Goal: Complete application form: Complete application form

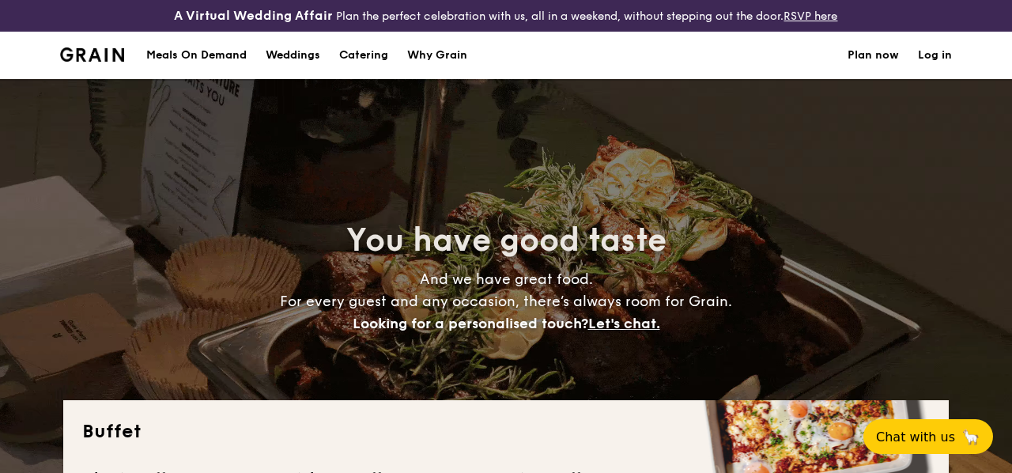
select select
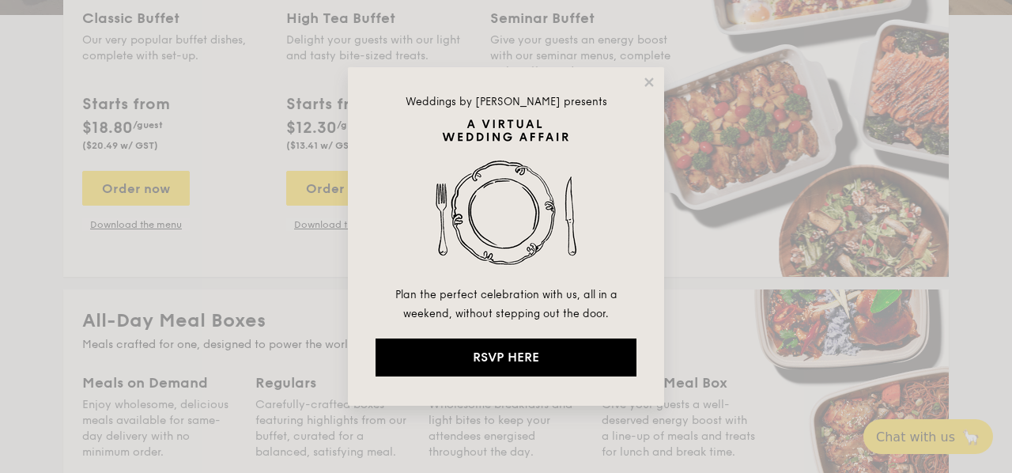
scroll to position [380, 0]
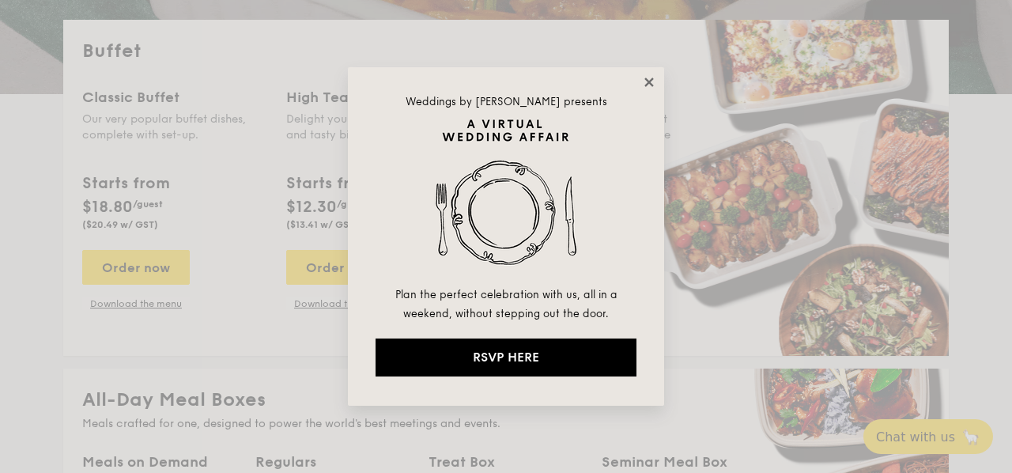
click at [652, 89] on icon at bounding box center [649, 82] width 14 height 14
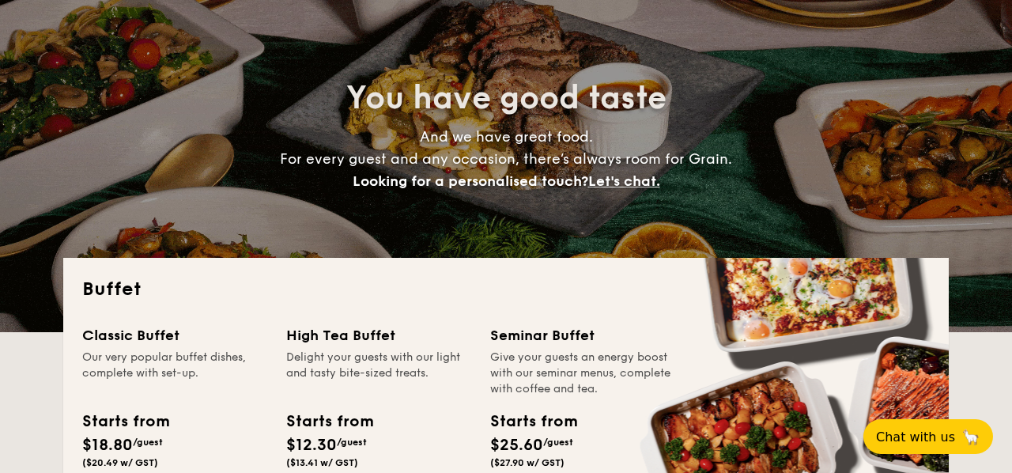
scroll to position [0, 0]
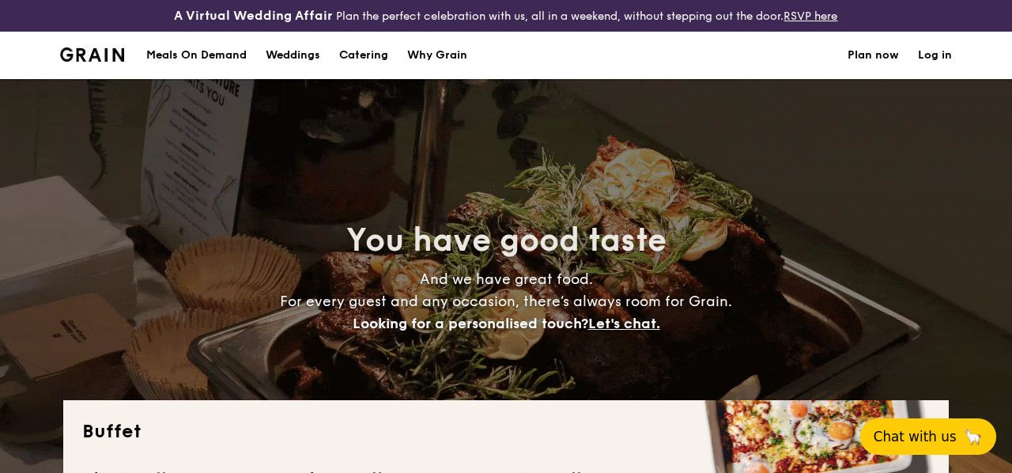
click at [943, 439] on span "Chat with us" at bounding box center [915, 437] width 83 height 16
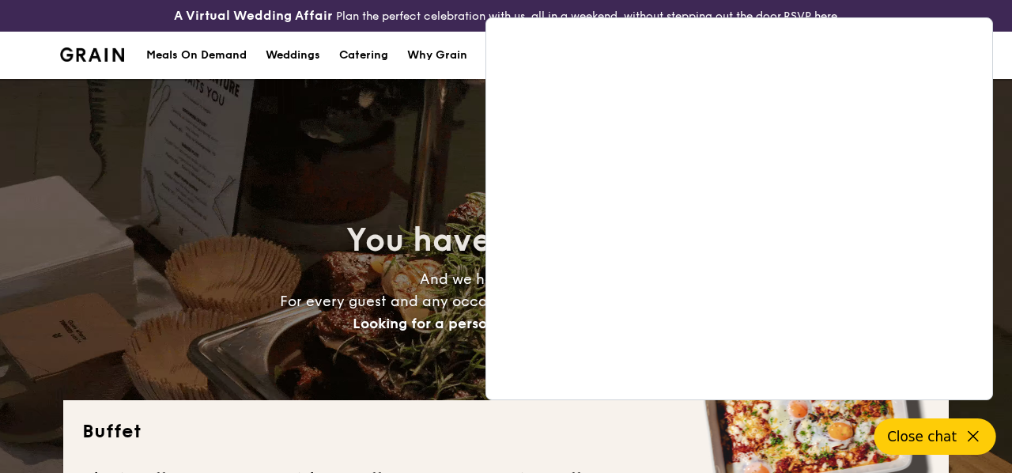
click at [999, 127] on div "You have good taste And we have great food. For every guest and any occasion, t…" at bounding box center [506, 276] width 1012 height 395
click at [836, 5] on div "A Virtual Wedding Affair Plan the perfect celebration with us, all in a weekend…" at bounding box center [506, 16] width 1012 height 32
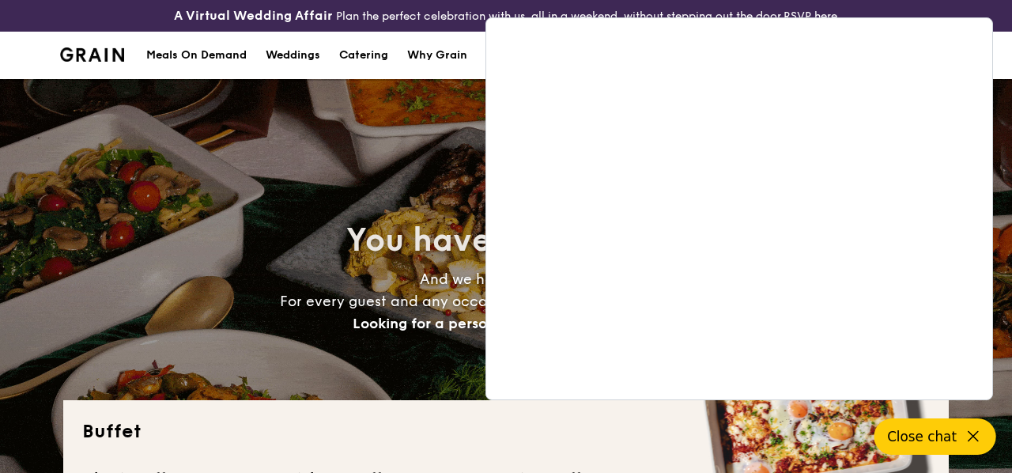
click at [437, 68] on div "Why Grain" at bounding box center [437, 55] width 60 height 47
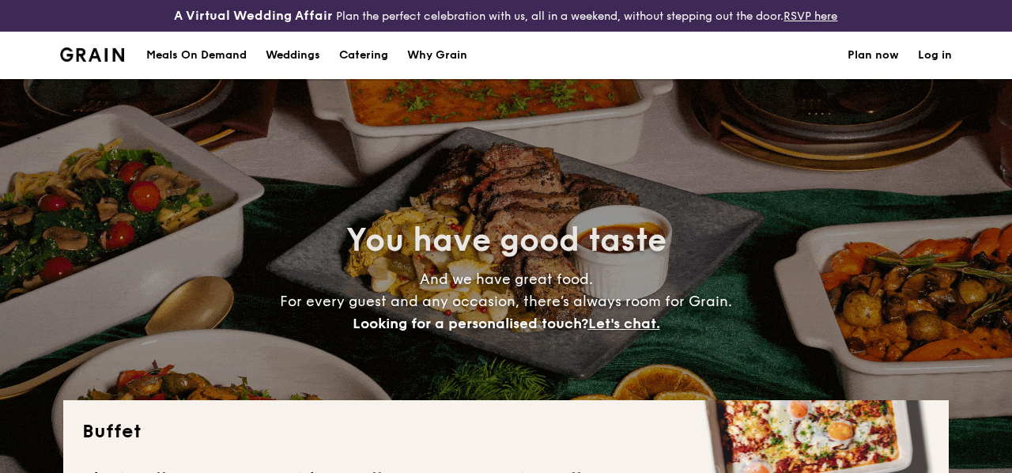
select select
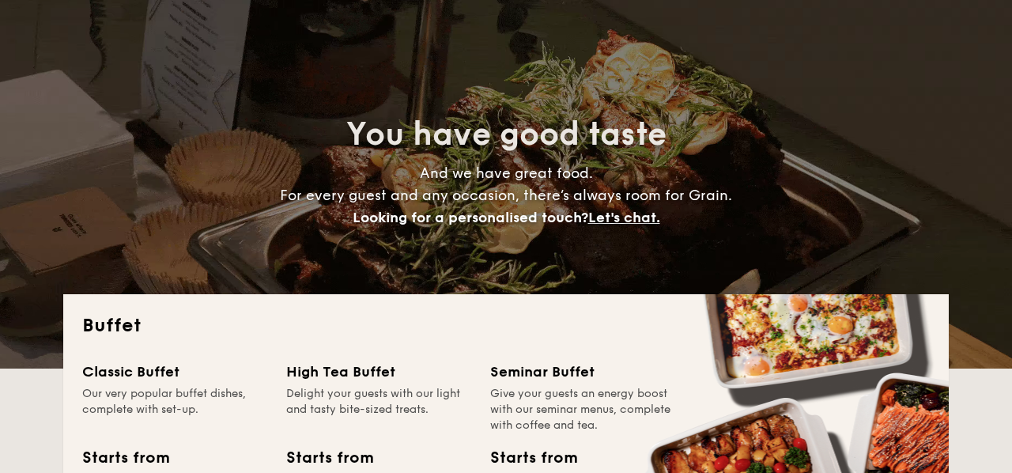
scroll to position [107, 0]
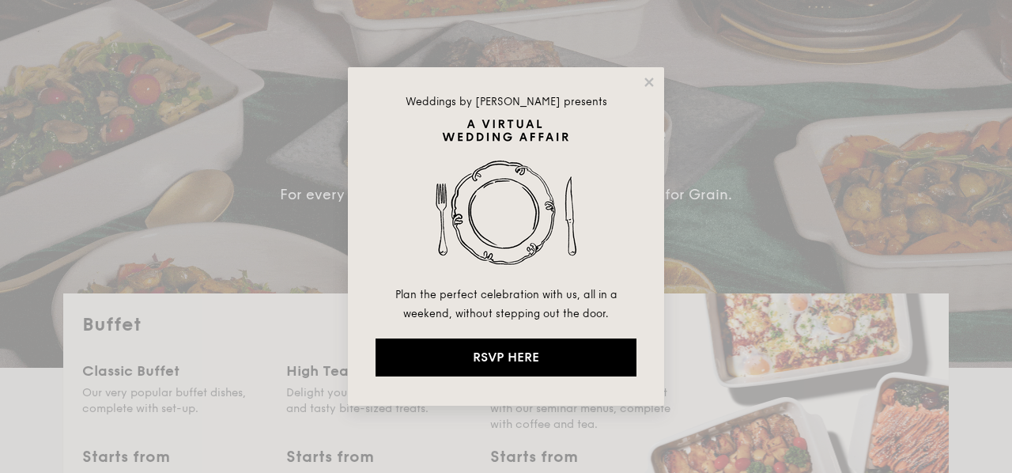
click at [333, 252] on div "Weddings by Grain presents Plan the perfect celebration with us, all in a weeke…" at bounding box center [506, 236] width 1012 height 473
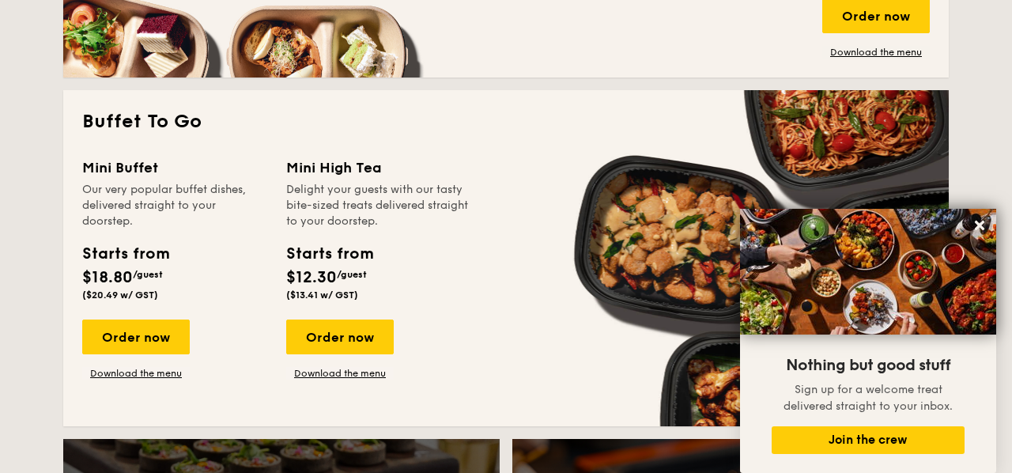
scroll to position [1016, 0]
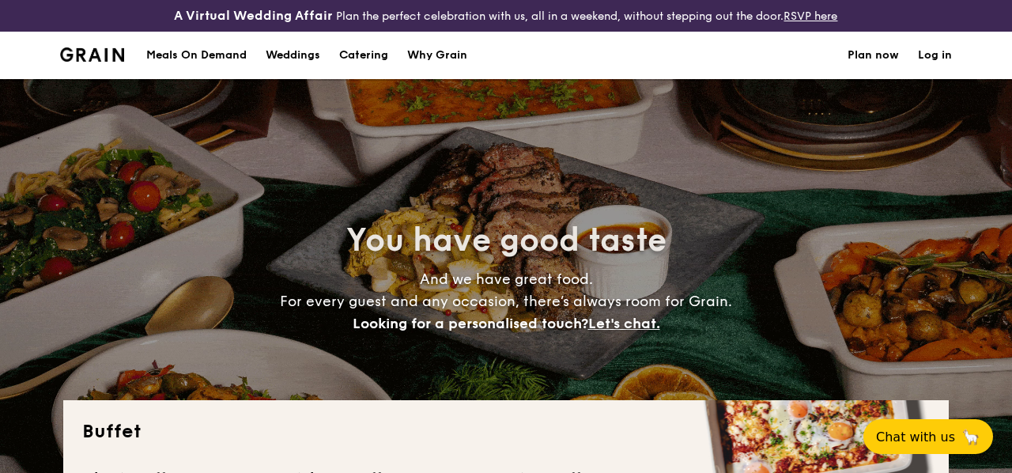
select select
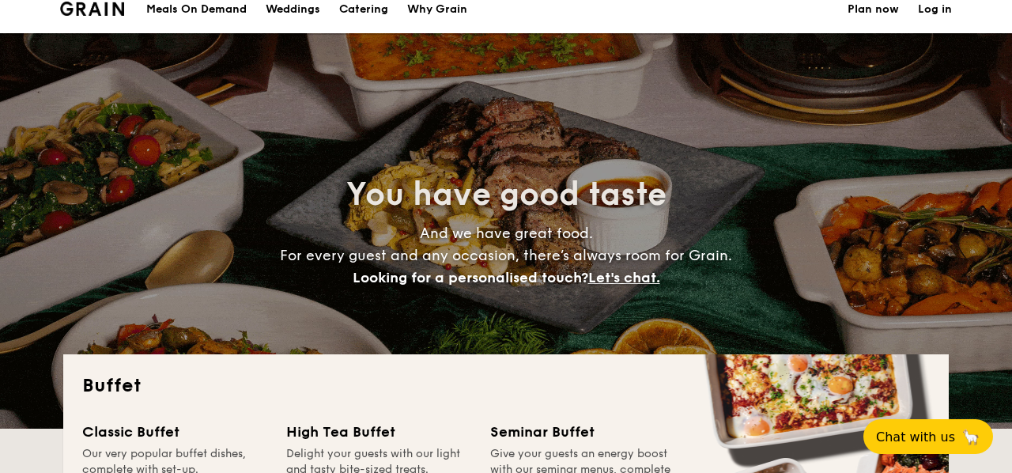
scroll to position [158, 0]
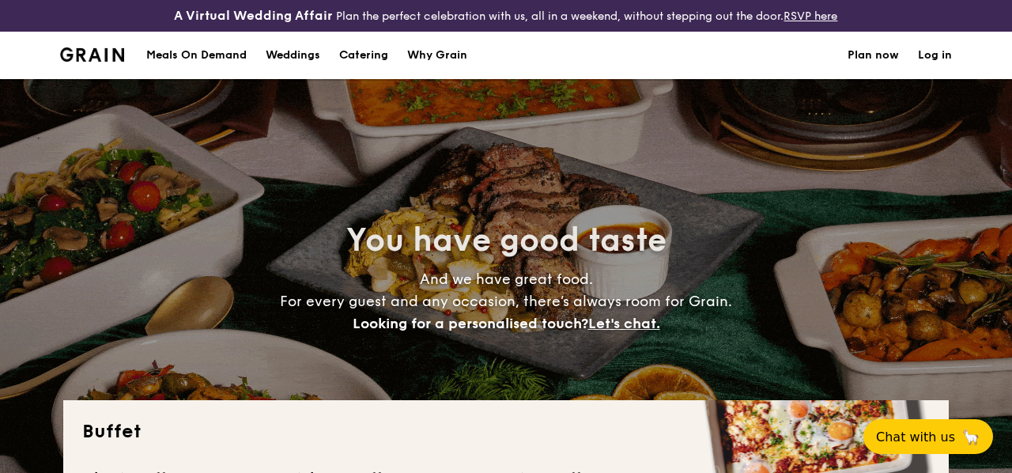
select select
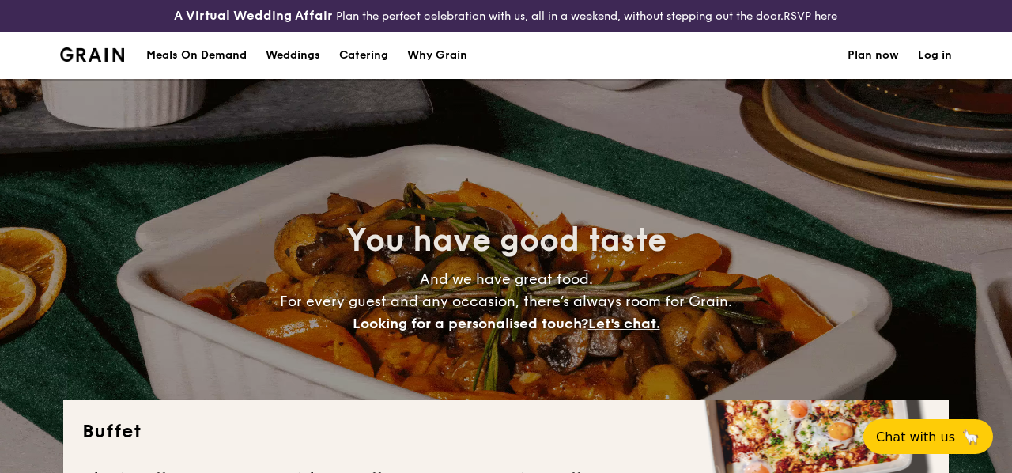
click at [880, 68] on link "Plan now" at bounding box center [873, 55] width 51 height 47
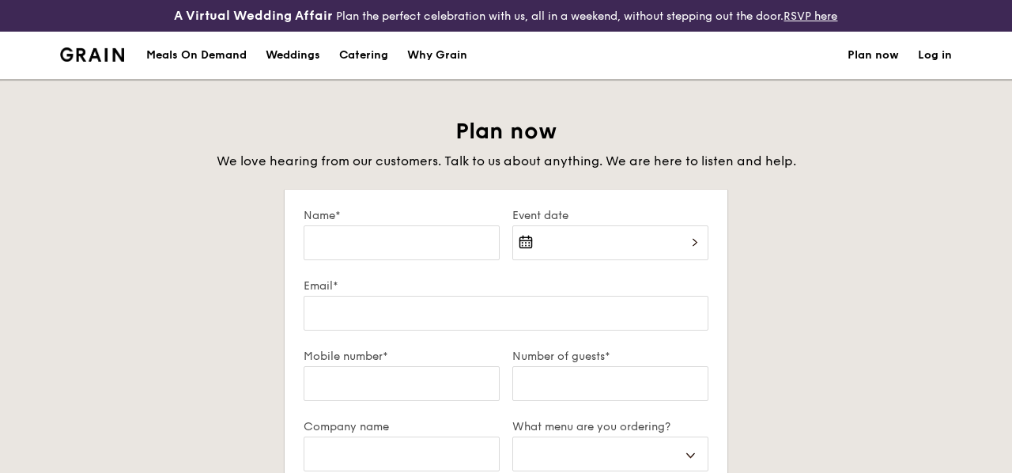
select select
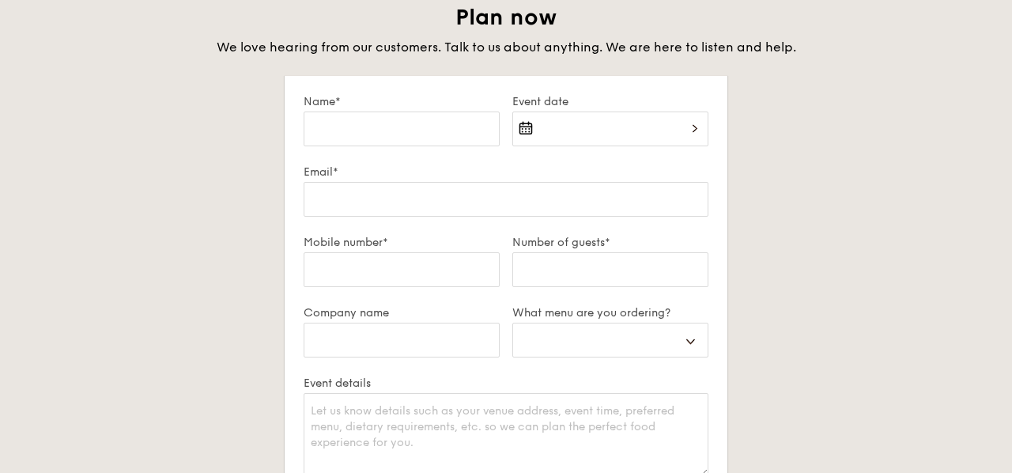
scroll to position [123, 0]
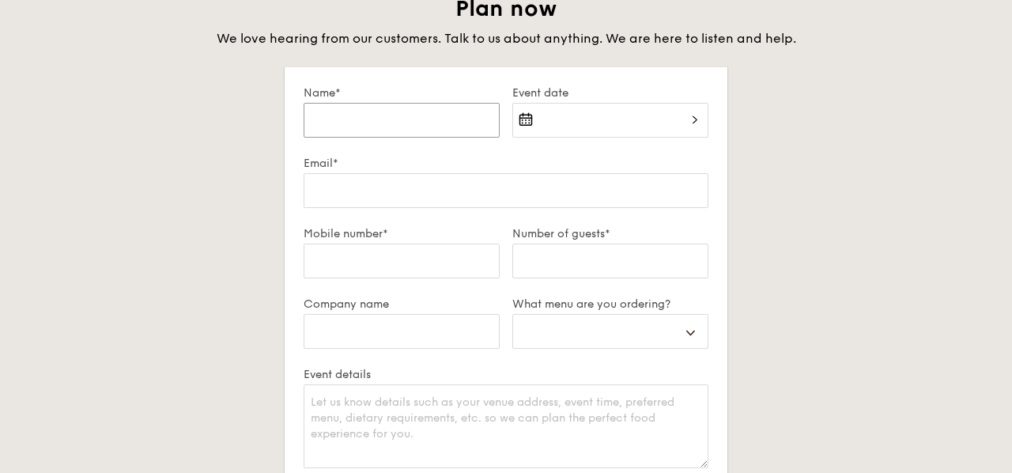
click at [391, 107] on input "Name*" at bounding box center [402, 120] width 196 height 35
type input "J"
select select
type input "Ja"
select select
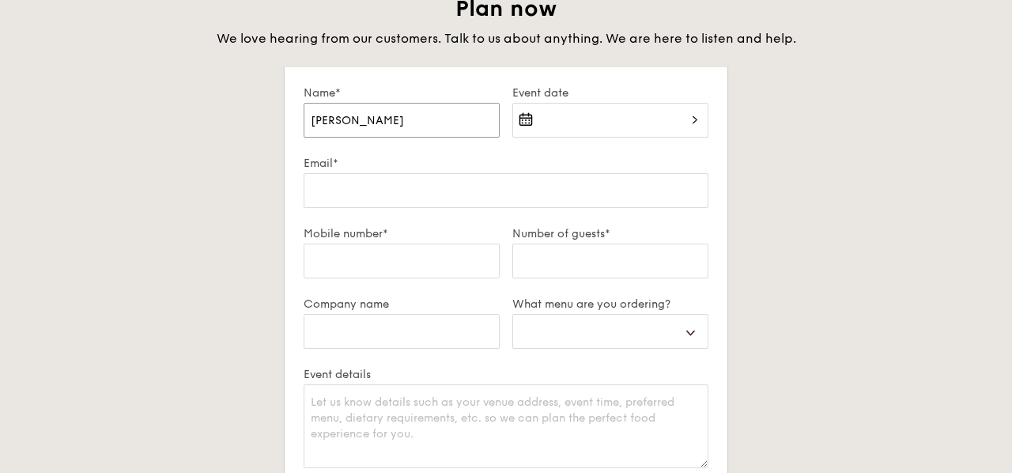
type input "Jan"
select select
type input "Jann"
select select
type input "Janni"
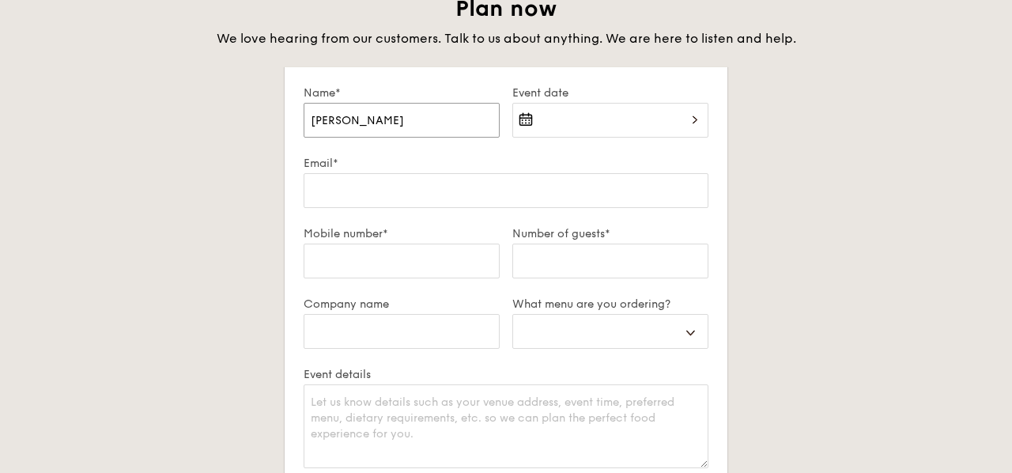
select select
type input "Jannie"
select select
type input "Jannie"
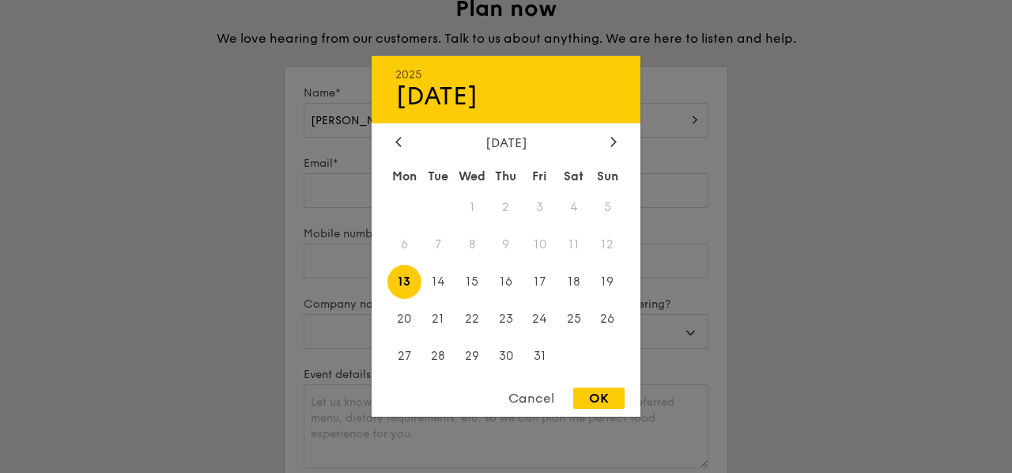
click at [589, 104] on div "2025 Oct 13 October 2025 Mon Tue Wed Thu Fri Sat Sun 1 2 3 4 5 6 7 8 9 10 11 12…" at bounding box center [610, 130] width 196 height 54
click at [604, 142] on div "October 2025" at bounding box center [505, 142] width 221 height 15
click at [614, 142] on icon at bounding box center [613, 141] width 5 height 9
click at [599, 210] on span "2" at bounding box center [608, 208] width 34 height 34
click at [594, 399] on div "OK" at bounding box center [598, 397] width 51 height 21
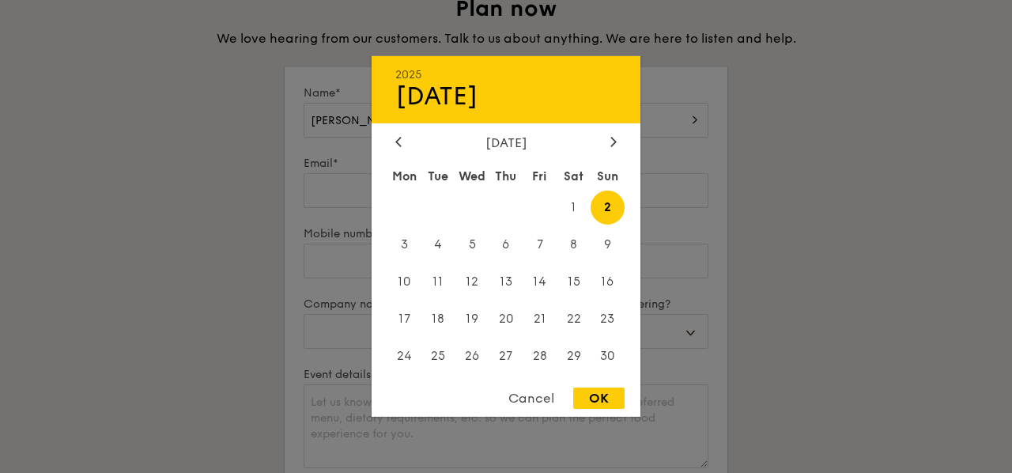
type input "Nov 02, 2025"
select select
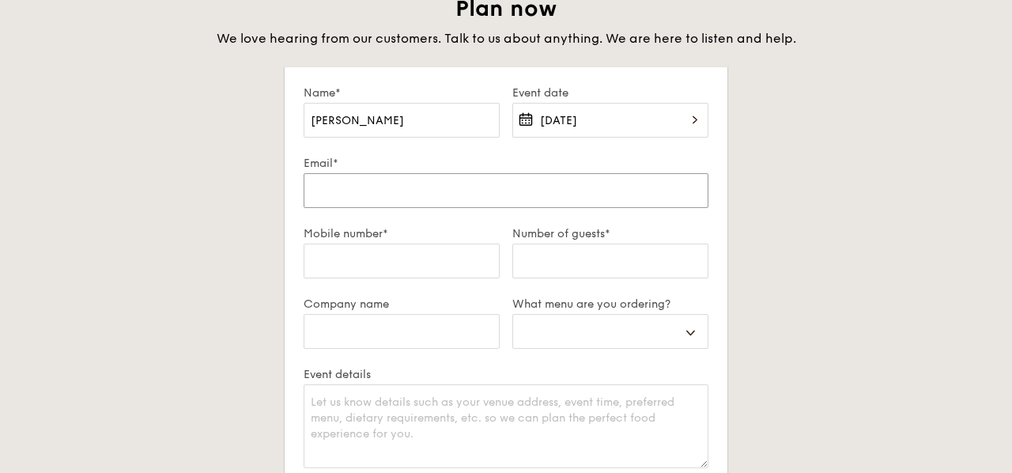
click at [450, 198] on input "Email*" at bounding box center [506, 190] width 405 height 35
type input "jannieyen@kingdom-cc.sg"
select select
click at [440, 265] on input "Mobile number*" at bounding box center [402, 261] width 196 height 35
type input "86118788"
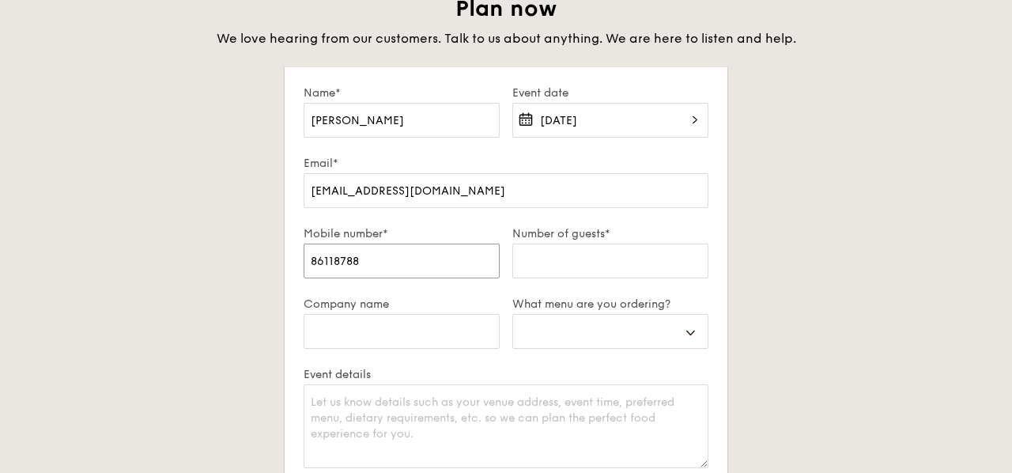
select select
click at [577, 264] on input "Number of guests*" at bounding box center [610, 261] width 196 height 35
type input "1"
select select
type input "13"
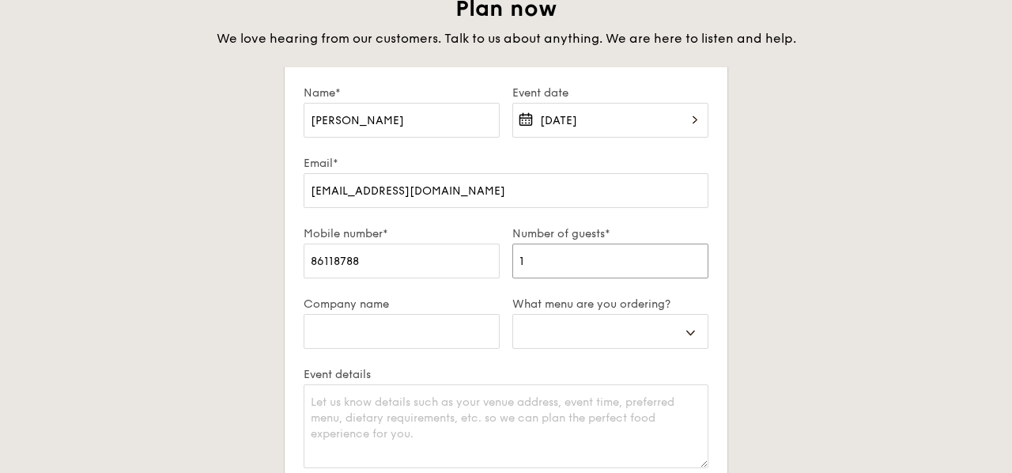
select select
type input "130"
select select
type input "130"
click at [450, 321] on input "Company name" at bounding box center [402, 331] width 196 height 35
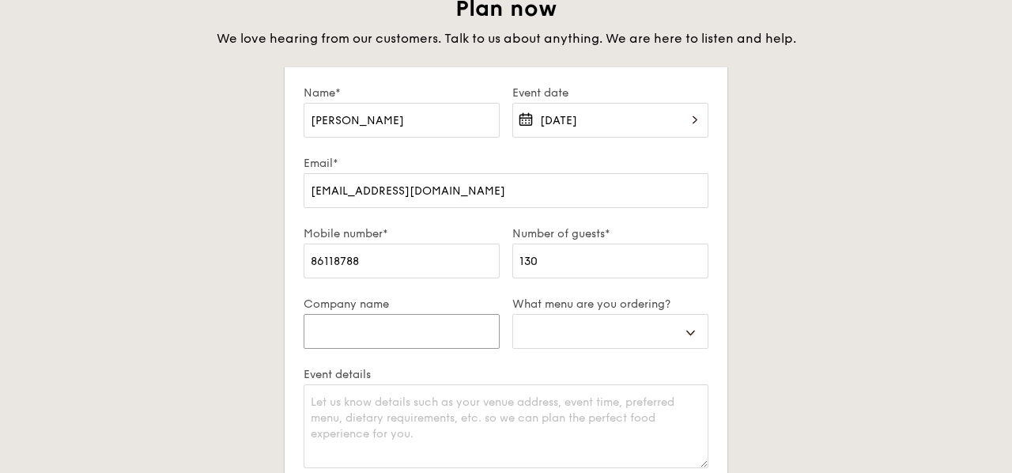
type input "K"
select select
type input "Ki"
select select
type input "Kin"
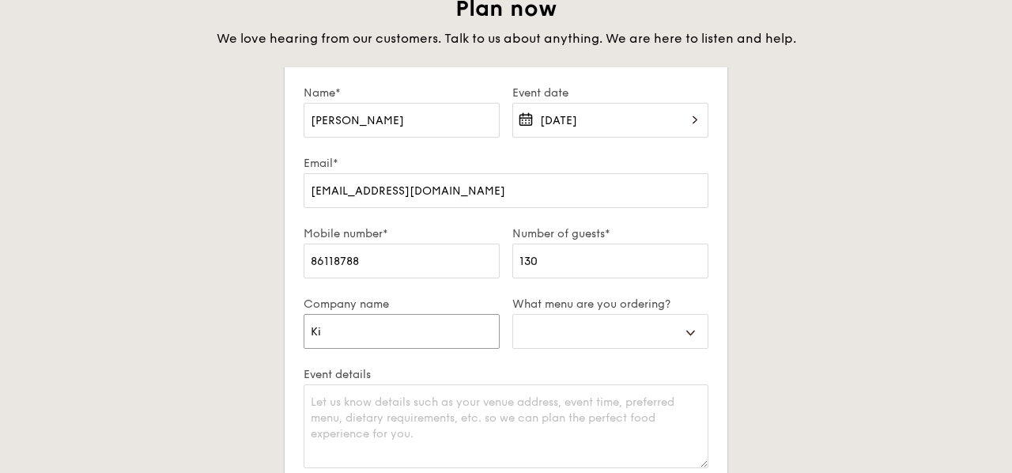
select select
type input "Kind"
select select
type input "Kin"
select select
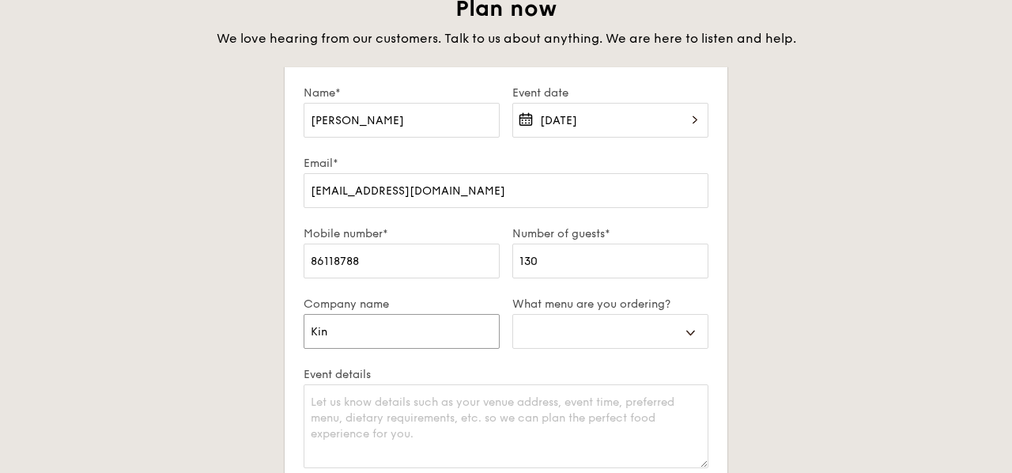
type input "King"
select select
type input "Kingd"
select select
type input "Kingdo"
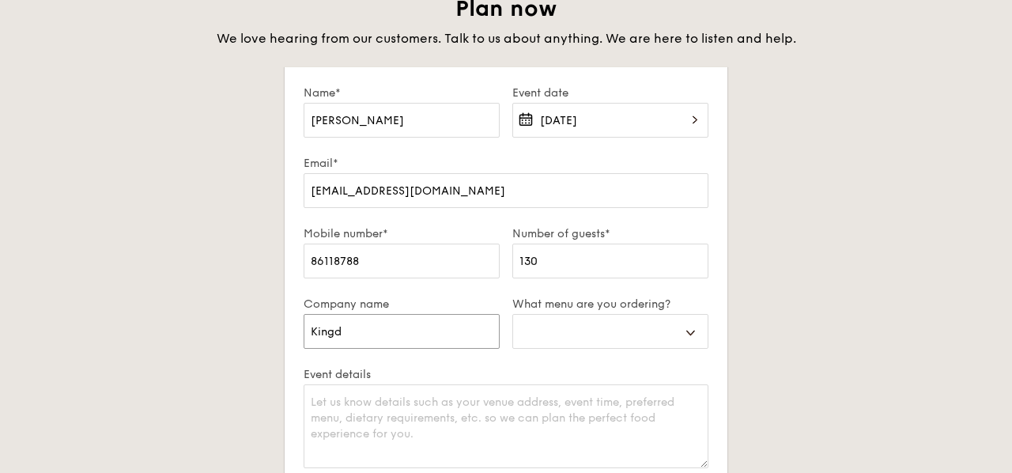
select select
type input "Kingdom"
select select
type input "Kingdom"
select select
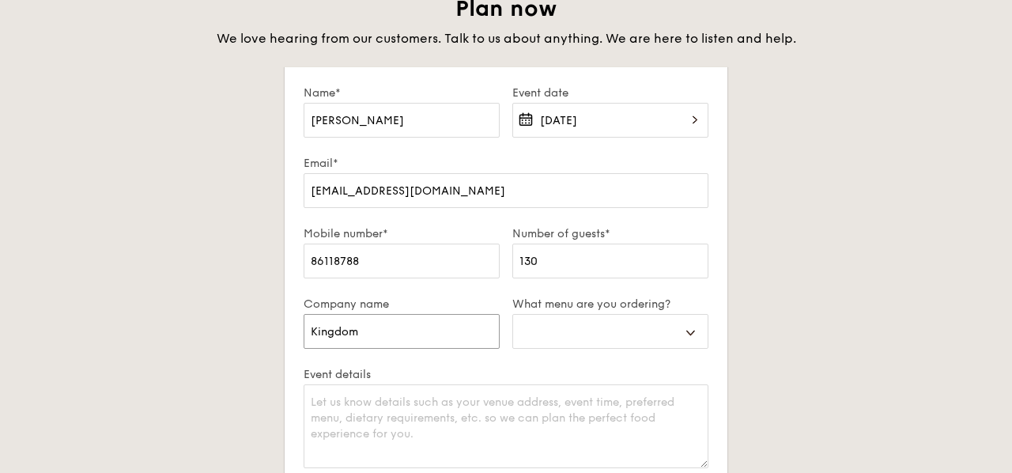
type input "Kingdom C"
select select
type input "Kingdom Co"
select select
type input "Kingdom Com"
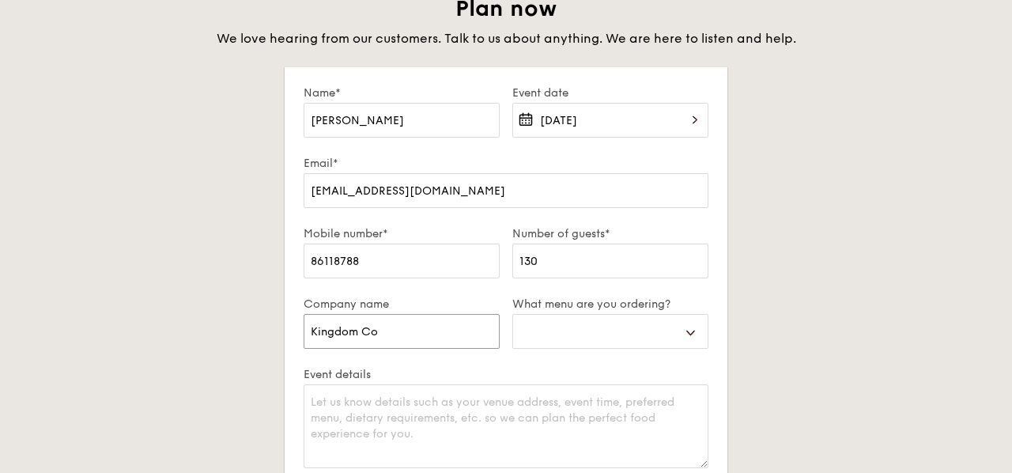
select select
type input "Kingdom Comm"
select select
type input "Kingdom Commu"
select select
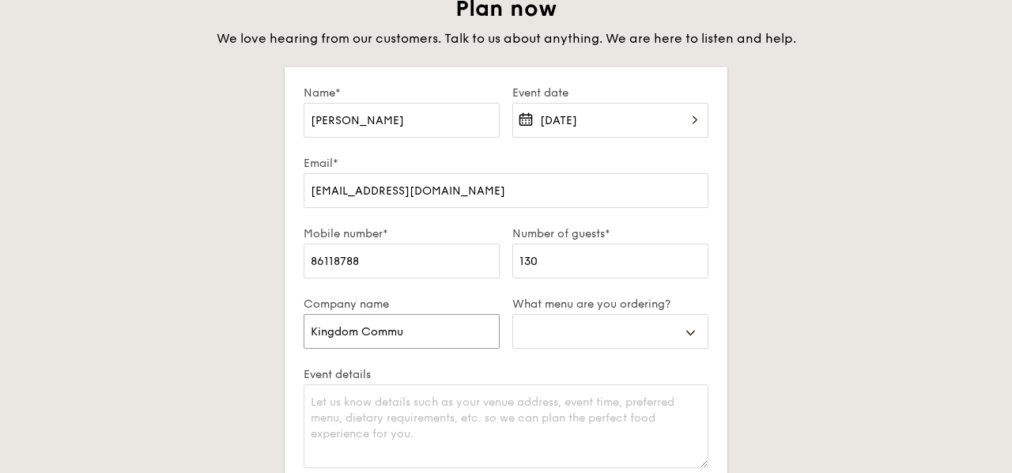
type input "Kingdom Commun"
select select
type input "Kingdom Communi"
select select
type input "Kingdom Communit"
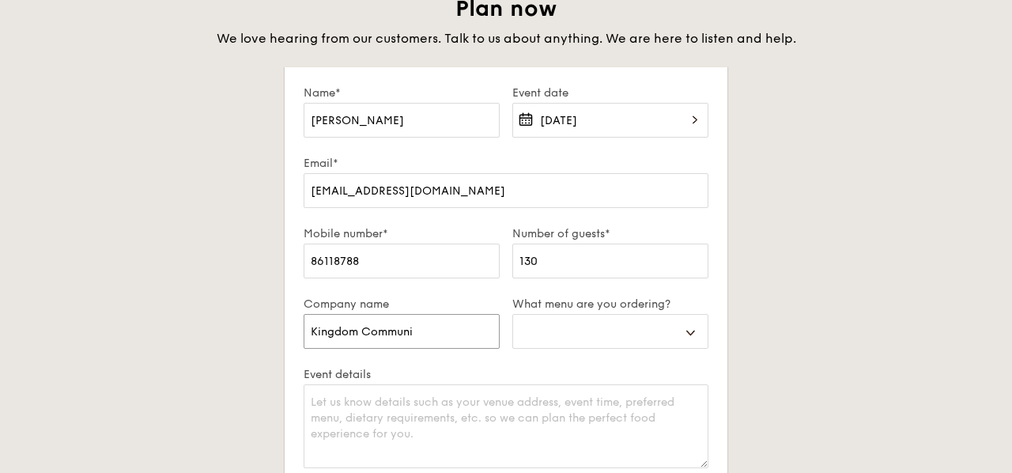
select select
type input "Kingdom Community"
select select
type input "Kingdom Community"
select select
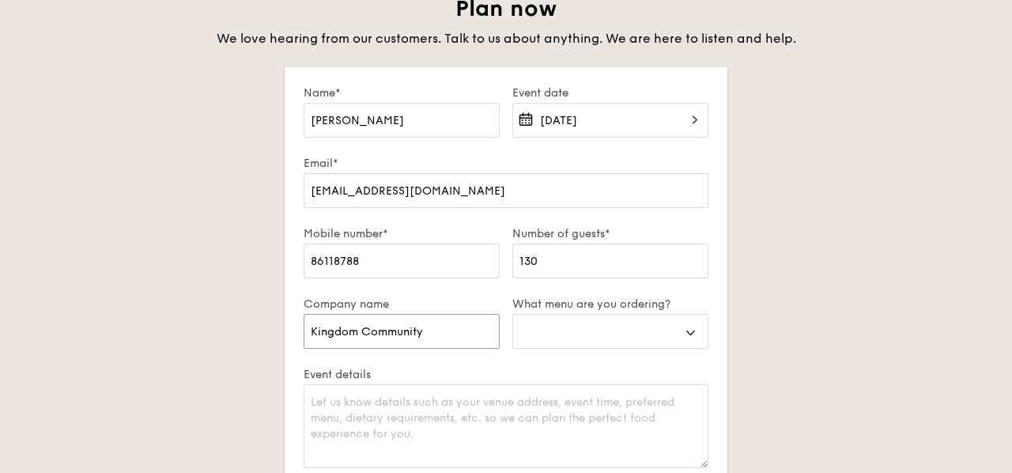
type input "Kingdom Community C"
select select
type input "Kingdom Community Ch"
select select
type input "Kingdom Community Chu"
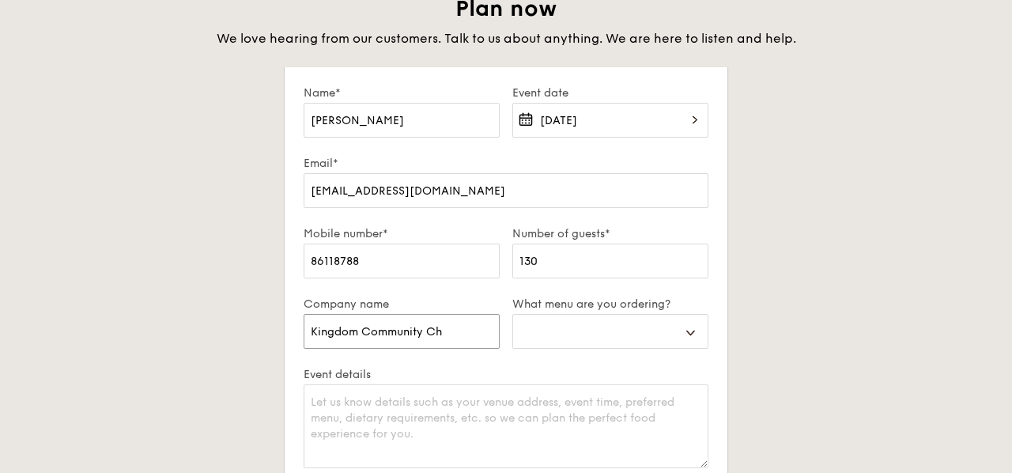
select select
type input "Kingdom Community Chur"
select select
type input "Kingdom Community Churc"
select select
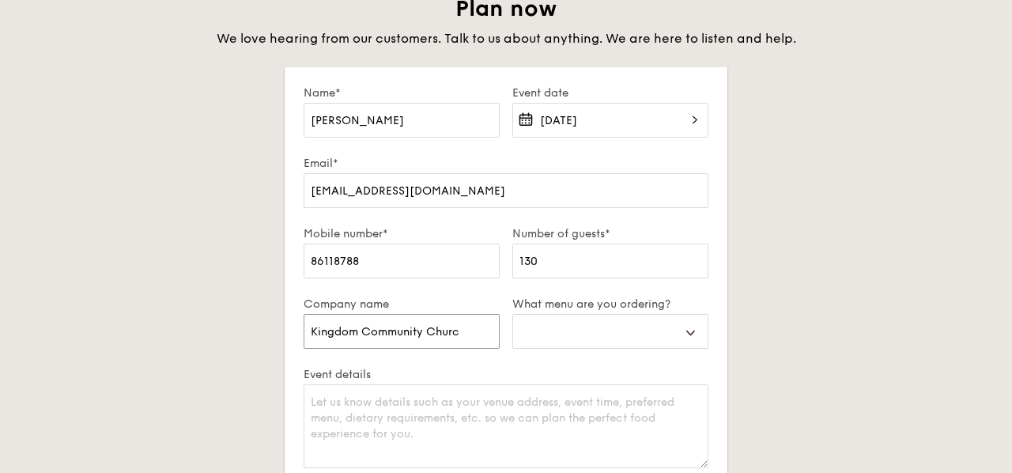
type input "Kingdom Community Church"
select select
type input "Kingdom Community Church"
click at [614, 342] on select "Buffet Mini Buffet High Tea Canapés Meal Boxes Wedding" at bounding box center [610, 331] width 196 height 35
select select "highTea"
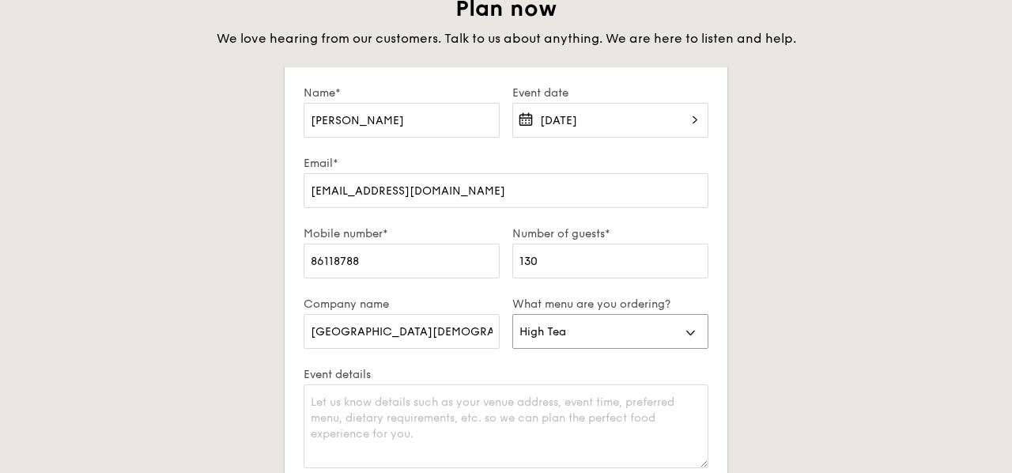
click at [512, 314] on select "Buffet Mini Buffet High Tea Canapés Meal Boxes Wedding" at bounding box center [610, 331] width 196 height 35
click at [512, 355] on div "Buffet Mini Buffet High Tea Canapés Meal Boxes Wedding" at bounding box center [610, 341] width 196 height 54
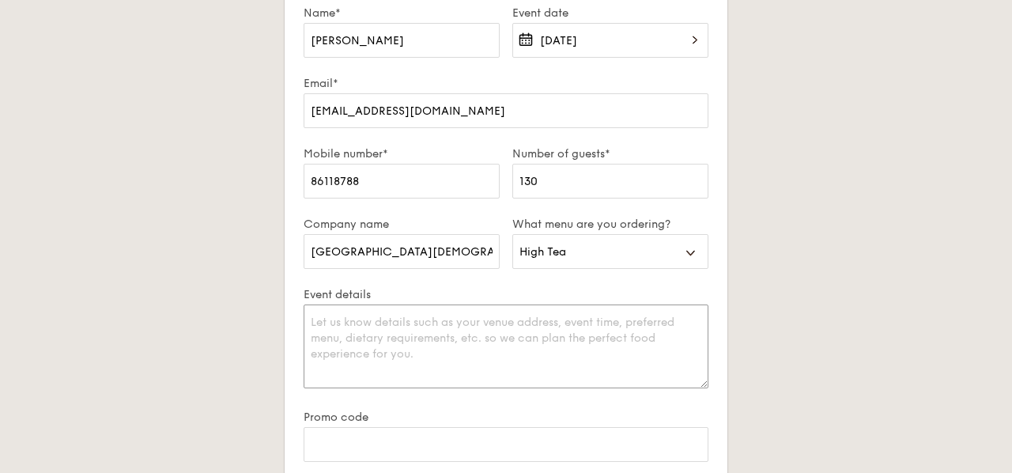
click at [512, 355] on textarea "Event details" at bounding box center [506, 346] width 405 height 84
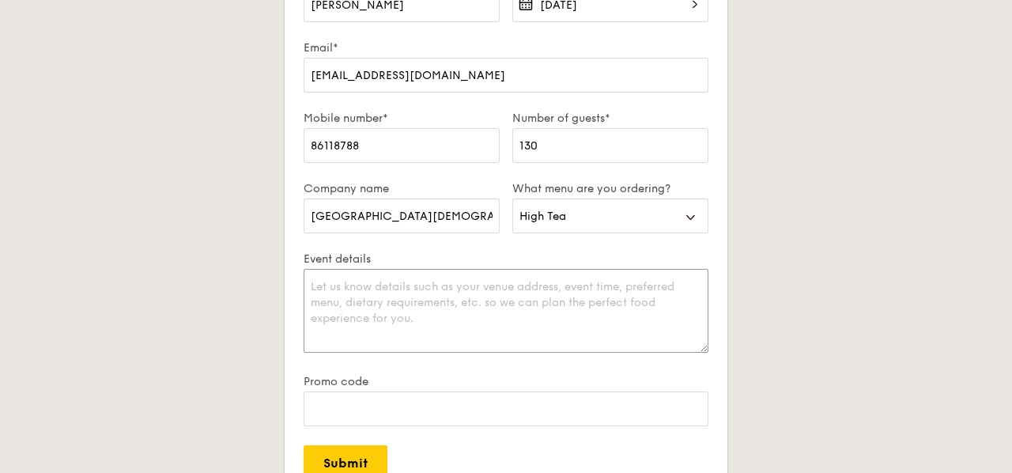
scroll to position [240, 0]
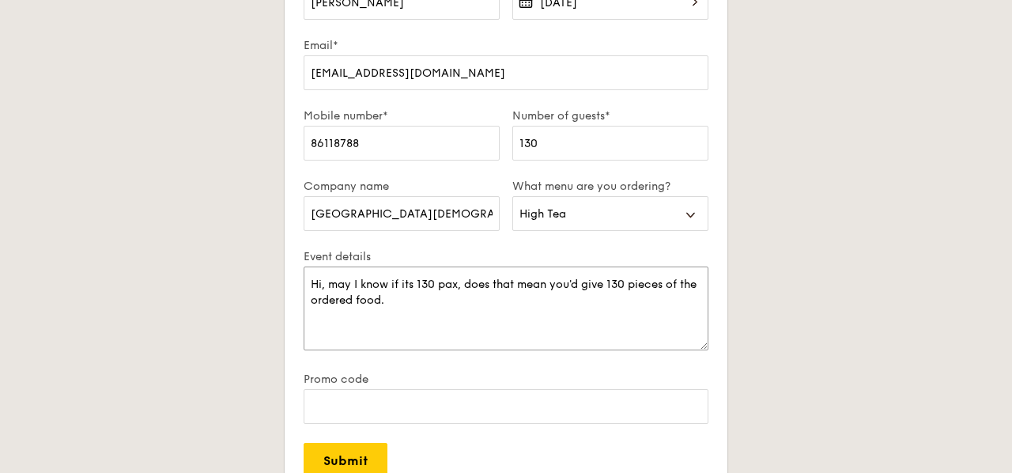
click at [475, 312] on textarea "Hi, may I know if its 130 pax, does that mean you'd give 130 pieces of the orde…" at bounding box center [506, 308] width 405 height 84
drag, startPoint x: 429, startPoint y: 284, endPoint x: 439, endPoint y: 291, distance: 12.5
click at [439, 291] on textarea "Hi, may I know if its 130 pax, does that mean you'd give 130 pieces of the orde…" at bounding box center [506, 308] width 405 height 84
click at [434, 300] on textarea "Hi, may I know if its 130 pax, does that mean you'd give 130 pieces of the orde…" at bounding box center [506, 308] width 405 height 84
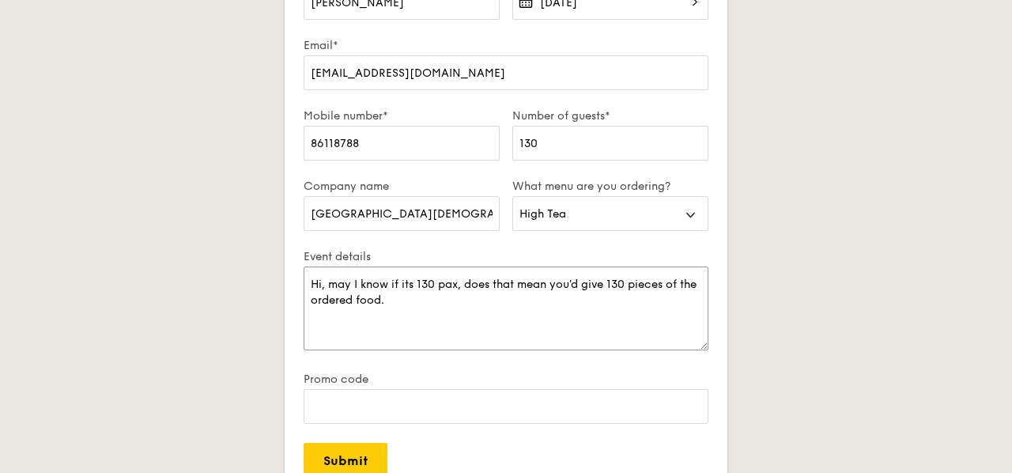
drag, startPoint x: 328, startPoint y: 284, endPoint x: 351, endPoint y: 301, distance: 28.8
click at [352, 301] on textarea "Hi, may I know if its 130 pax, does that mean you'd give 130 pieces of the orde…" at bounding box center [506, 308] width 405 height 84
click at [366, 301] on textarea "Hi, may I know if its 130 pax, does that mean you'd give 130 pieces of the orde…" at bounding box center [506, 308] width 405 height 84
drag, startPoint x: 369, startPoint y: 300, endPoint x: 372, endPoint y: 282, distance: 18.5
click at [372, 282] on textarea "Hi, may I know if its 130 pax, does that mean you'd give 130 pieces of the orde…" at bounding box center [506, 308] width 405 height 84
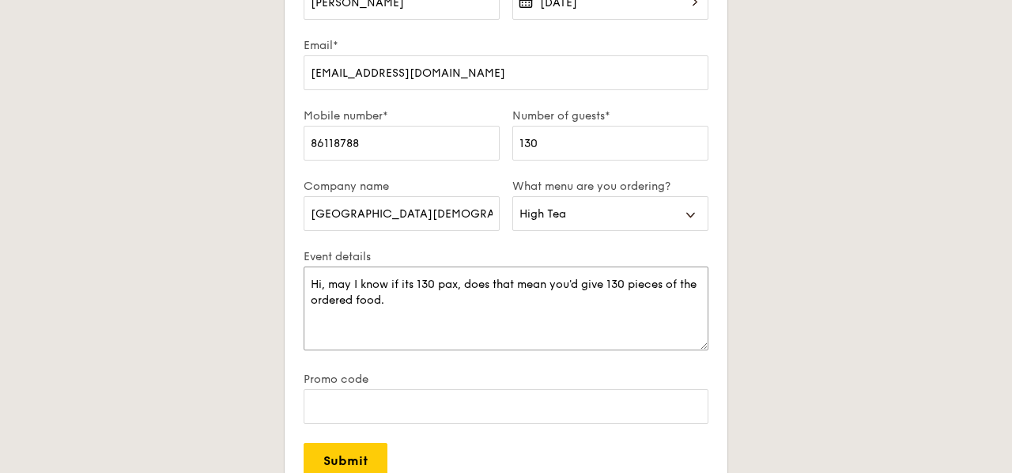
click at [372, 282] on textarea "Hi, may I know if its 130 pax, does that mean you'd give 130 pieces of the orde…" at bounding box center [506, 308] width 405 height 84
drag, startPoint x: 468, startPoint y: 303, endPoint x: 467, endPoint y: 289, distance: 13.5
click at [467, 289] on textarea "Hi, may I know if its 130 pax, does that mean you'd give 130 pieces of the orde…" at bounding box center [506, 308] width 405 height 84
click at [464, 298] on textarea "Hi, may I know if its 130 pax, does that mean you'd give 130 pieces of the orde…" at bounding box center [506, 308] width 405 height 84
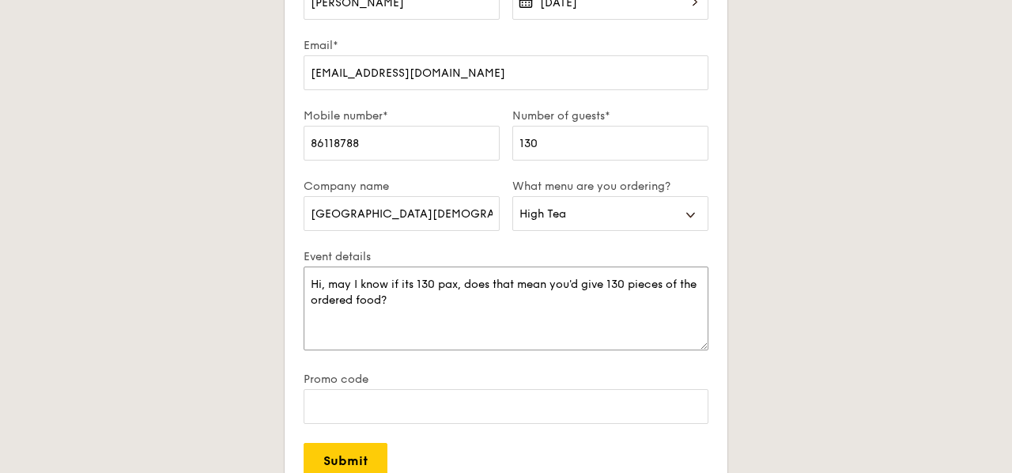
click at [571, 296] on textarea "Hi, may I know if its 130 pax, does that mean you'd give 130 pieces of the orde…" at bounding box center [506, 308] width 405 height 84
click at [538, 303] on textarea "Hi, may I know if its 130 pax, does that mean you'd give 130 pieces of the orde…" at bounding box center [506, 308] width 405 height 84
click at [528, 328] on textarea "Hi, may I know if its 130 pax, does that mean you'd give 130 pieces of the orde…" at bounding box center [506, 308] width 405 height 84
click at [368, 304] on textarea "Hi, may I know if its 130 pax, does that mean you'd give 130 pieces of the orde…" at bounding box center [506, 308] width 405 height 84
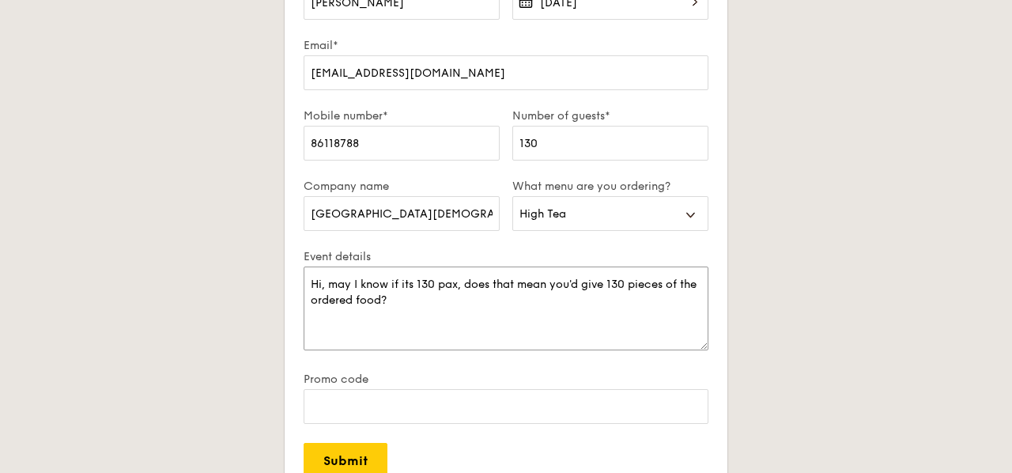
click at [462, 300] on textarea "Hi, may I know if its 130 pax, does that mean you'd give 130 pieces of the orde…" at bounding box center [506, 308] width 405 height 84
click at [686, 285] on textarea "Hi, may I know if its 130 pax, does that mean you'd give 130 pieces of the orde…" at bounding box center [506, 308] width 405 height 84
click at [488, 303] on textarea "Hi, may I know if its 130 pax, does that mean you'd give 130 pieces of each the…" at bounding box center [506, 308] width 405 height 84
drag, startPoint x: 584, startPoint y: 303, endPoint x: 672, endPoint y: 282, distance: 90.9
click at [672, 282] on textarea "Hi, may I know if its 130 pax, does that mean you'd give 130 pieces of each the…" at bounding box center [506, 308] width 405 height 84
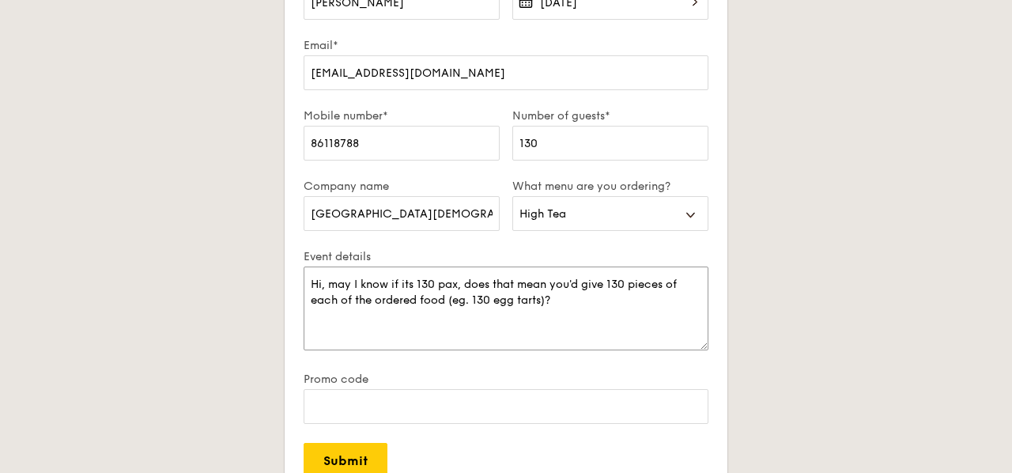
click at [378, 288] on textarea "Hi, may I know if its 130 pax, does that mean you'd give 130 pieces of each of …" at bounding box center [506, 308] width 405 height 84
click at [415, 287] on textarea "Hi, may I know if its 130 pax, does that mean you'd give 130 pieces of each of …" at bounding box center [506, 308] width 405 height 84
drag, startPoint x: 327, startPoint y: 286, endPoint x: 385, endPoint y: 287, distance: 57.7
click at [385, 287] on textarea "Hi, may I know if its 130 pax, does that mean you'd give 130 pieces of each of …" at bounding box center [506, 308] width 405 height 84
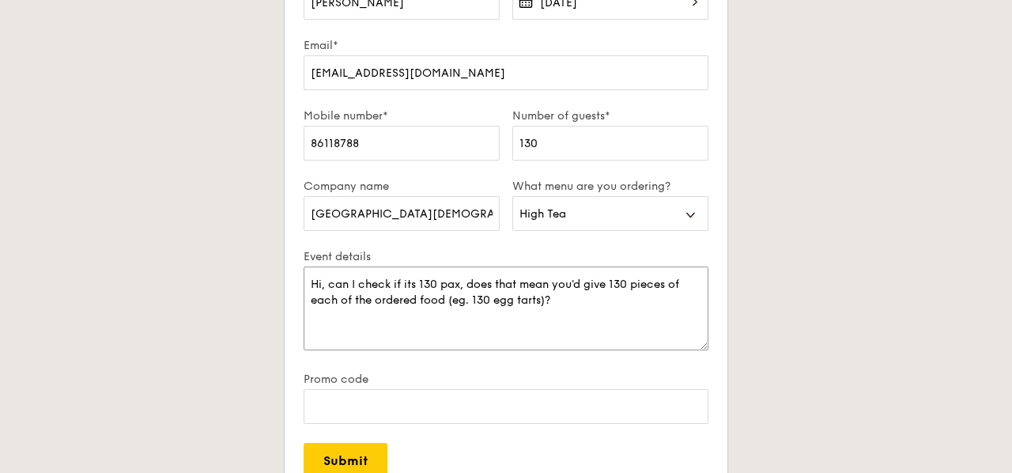
click at [327, 285] on textarea "Hi, can I check if its 130 pax, does that mean you'd give 130 pieces of each of…" at bounding box center [506, 308] width 405 height 84
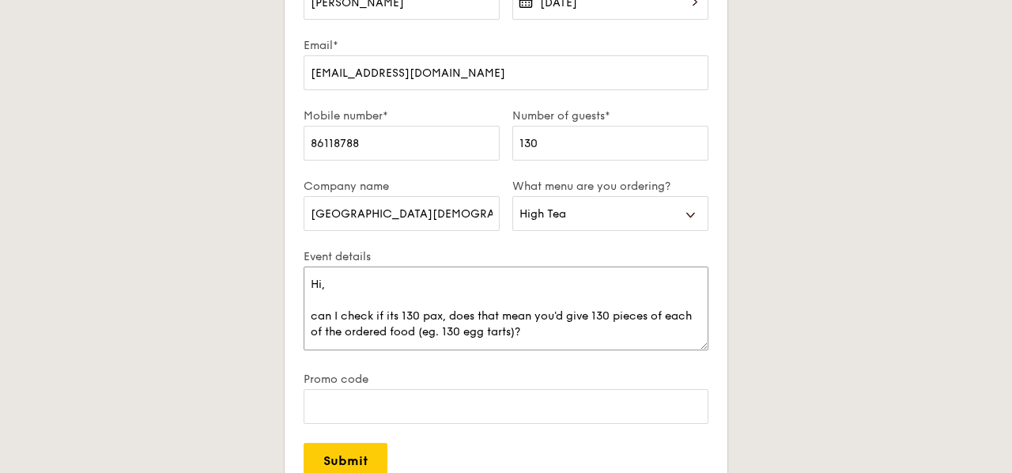
click at [387, 285] on textarea "Hi, can I check if its 130 pax, does that mean you'd give 130 pieces of each of…" at bounding box center [506, 308] width 405 height 84
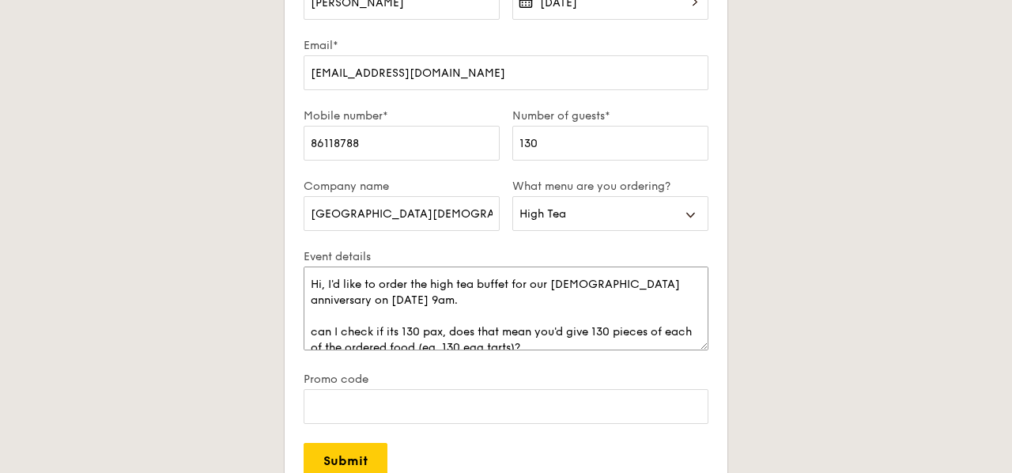
click at [319, 328] on textarea "Hi, I'd like to order the high tea buffet for our church anniversary on 2 Nov, …" at bounding box center [506, 308] width 405 height 84
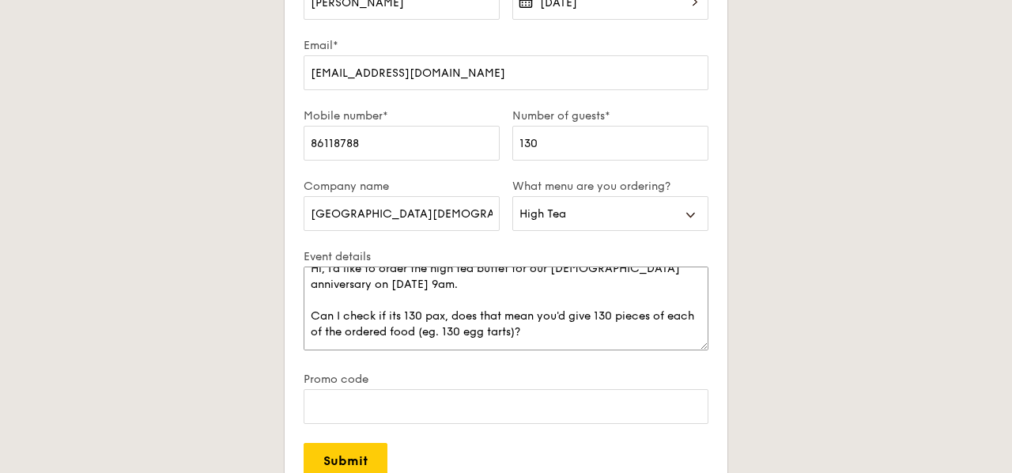
drag, startPoint x: 429, startPoint y: 316, endPoint x: 469, endPoint y: 332, distance: 43.3
click at [469, 332] on textarea "Hi, I'd like to order the high tea buffet for our church anniversary on 2 Nov, …" at bounding box center [506, 308] width 405 height 84
click at [445, 290] on textarea "Hi, I'd like to order the high tea buffet for our church anniversary on 2 Nov, …" at bounding box center [506, 308] width 405 height 84
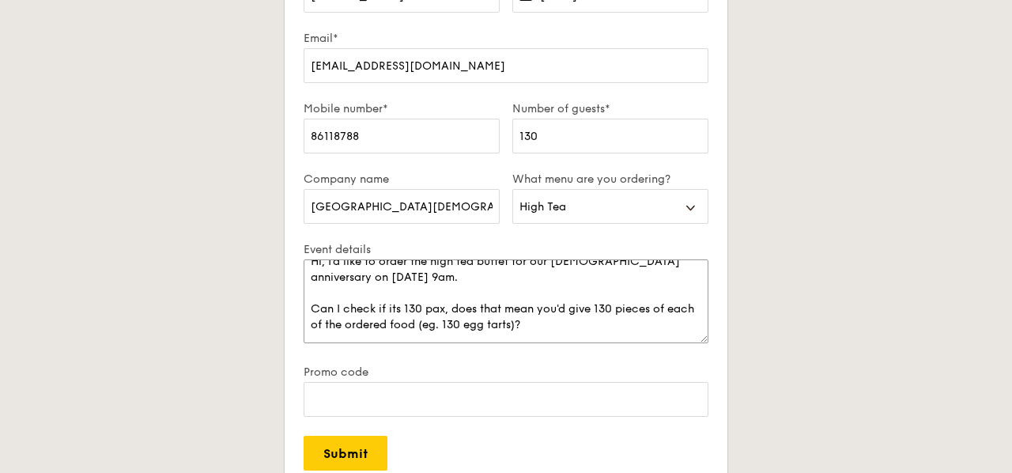
scroll to position [249, 0]
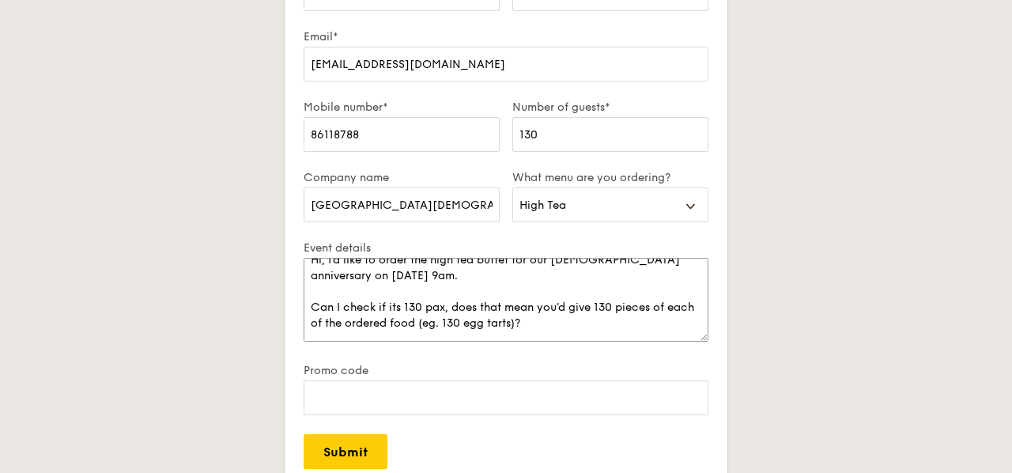
drag, startPoint x: 433, startPoint y: 307, endPoint x: 437, endPoint y: 319, distance: 12.8
click at [437, 319] on textarea "Hi, I'd like to order the high tea buffet for our church anniversary on 2 Nov, …" at bounding box center [506, 300] width 405 height 84
click at [578, 327] on textarea "Hi, I'd like to order the high tea buffet for our church anniversary on 2 Nov, …" at bounding box center [506, 300] width 405 height 84
drag, startPoint x: 572, startPoint y: 325, endPoint x: 568, endPoint y: 312, distance: 14.3
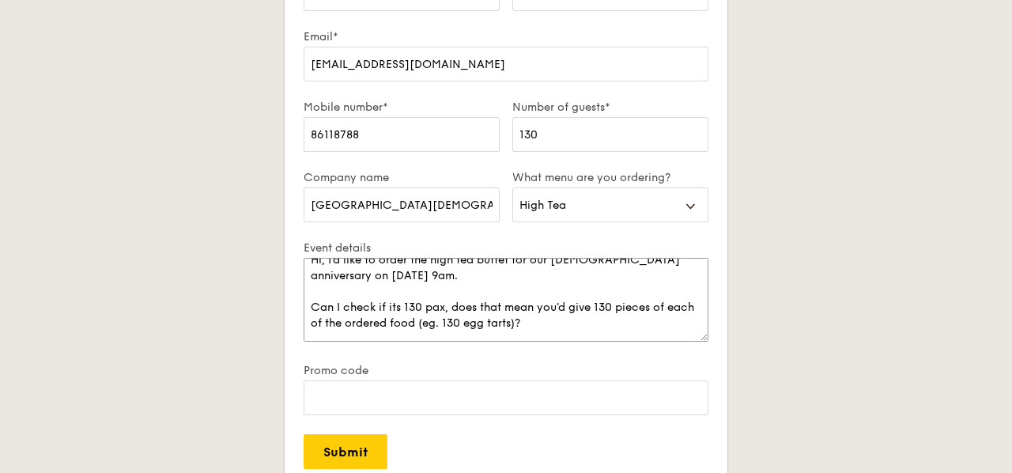
click at [568, 312] on textarea "Hi, I'd like to order the high tea buffet for our church anniversary on 2 Nov, …" at bounding box center [506, 300] width 405 height 84
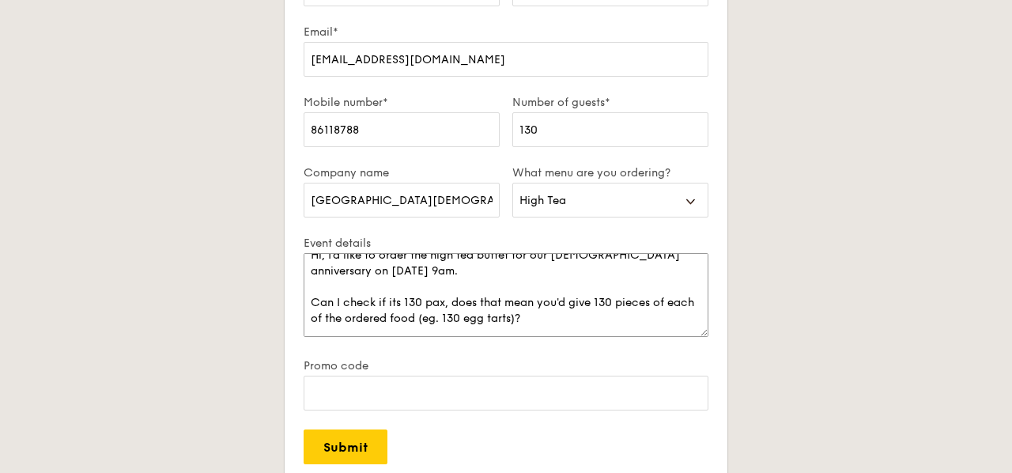
scroll to position [257, 0]
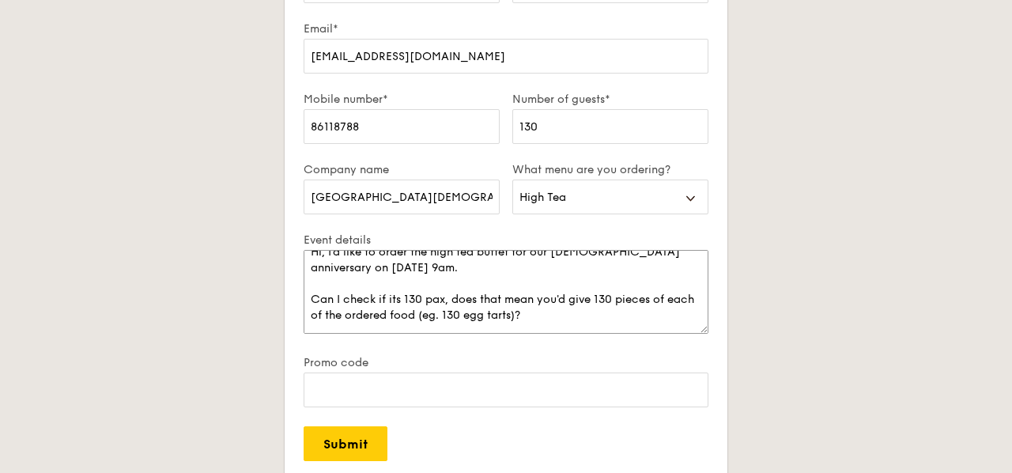
click at [539, 320] on textarea "Hi, I'd like to order the high tea buffet for our church anniversary on 2 Nov, …" at bounding box center [506, 292] width 405 height 84
drag, startPoint x: 587, startPoint y: 318, endPoint x: 585, endPoint y: 306, distance: 12.1
click at [585, 306] on textarea "Hi, I'd like to order the high tea buffet for our church anniversary on 2 Nov, …" at bounding box center [506, 292] width 405 height 84
click at [579, 315] on textarea "Hi, I'd like to order the high tea buffet for our church anniversary on 2 Nov, …" at bounding box center [506, 292] width 405 height 84
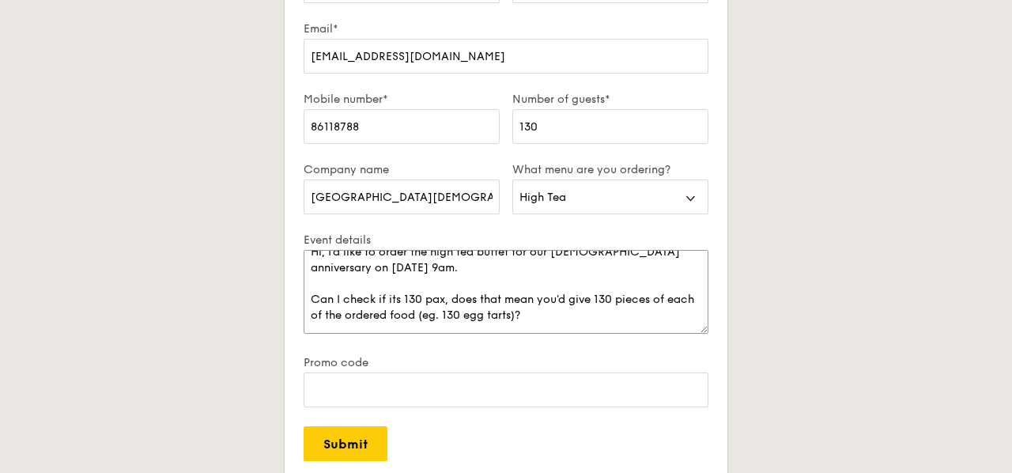
click at [614, 305] on textarea "Hi, I'd like to order the high tea buffet for our church anniversary on 2 Nov, …" at bounding box center [506, 292] width 405 height 84
drag, startPoint x: 656, startPoint y: 302, endPoint x: 541, endPoint y: 326, distance: 117.9
click at [541, 326] on textarea "Hi, I'd like to order the high tea buffet for our church anniversary on 2 Nov, …" at bounding box center [506, 292] width 405 height 84
click at [541, 315] on textarea "Hi, I'd like to order the high tea buffet for our church anniversary on 2 Nov, …" at bounding box center [506, 292] width 405 height 84
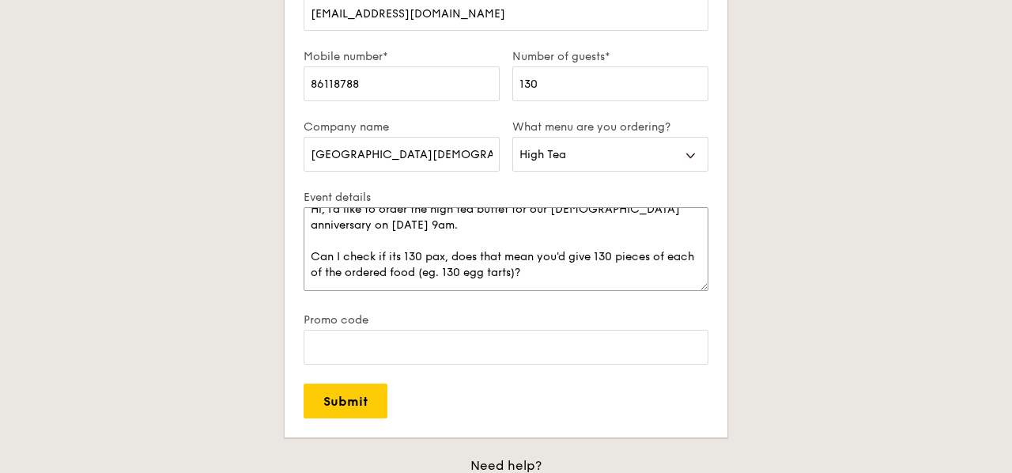
scroll to position [368, 0]
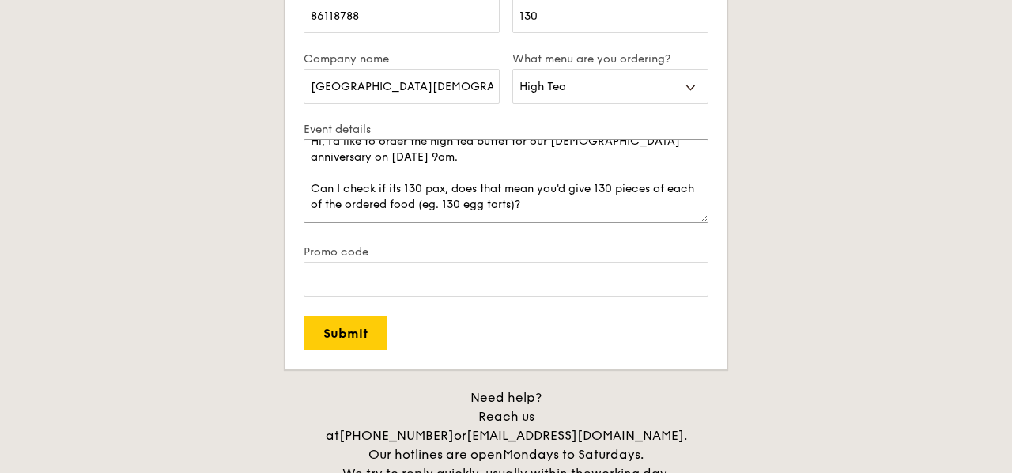
click at [398, 204] on textarea "Hi, I'd like to order the high tea buffet for our church anniversary on 2 Nov, …" at bounding box center [506, 181] width 405 height 84
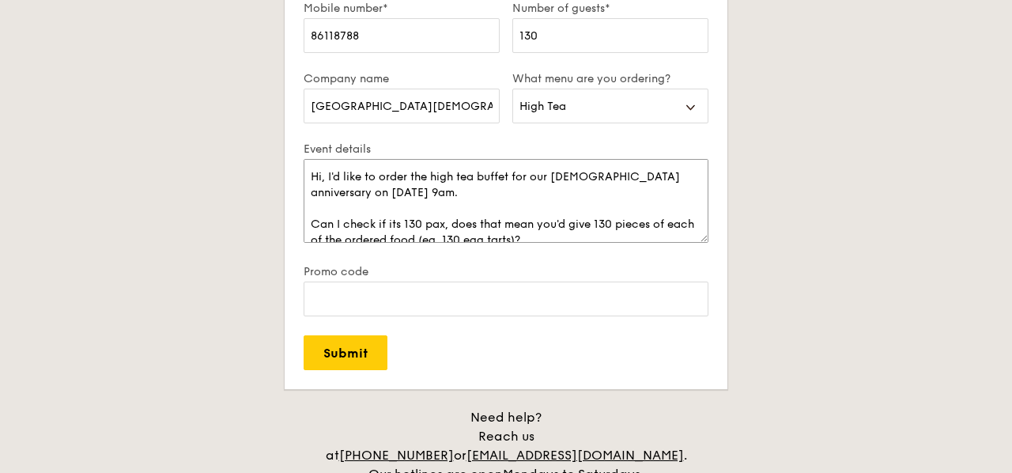
scroll to position [346, 0]
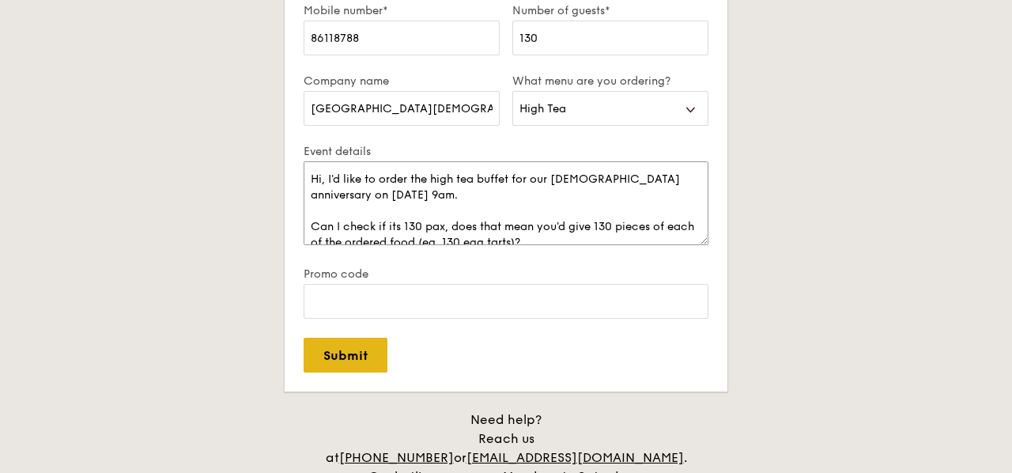
type textarea "Hi, I'd like to order the high tea buffet for our church anniversary on 2 Nov, …"
click at [349, 347] on input "Submit" at bounding box center [346, 355] width 84 height 35
select select
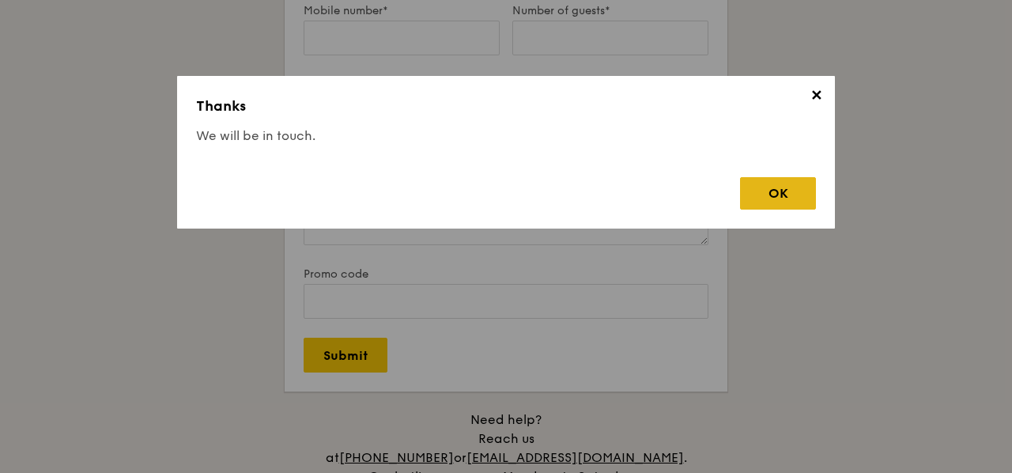
click at [780, 183] on div "OK" at bounding box center [778, 193] width 76 height 32
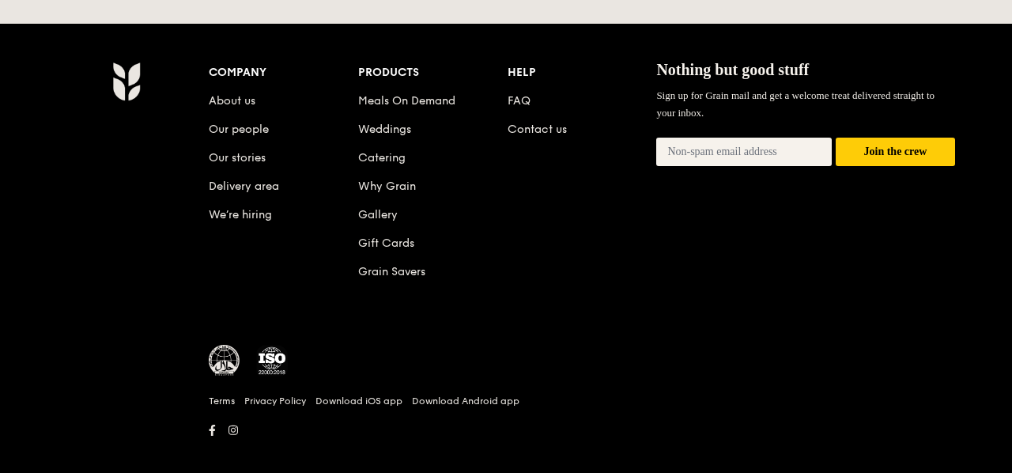
scroll to position [0, 0]
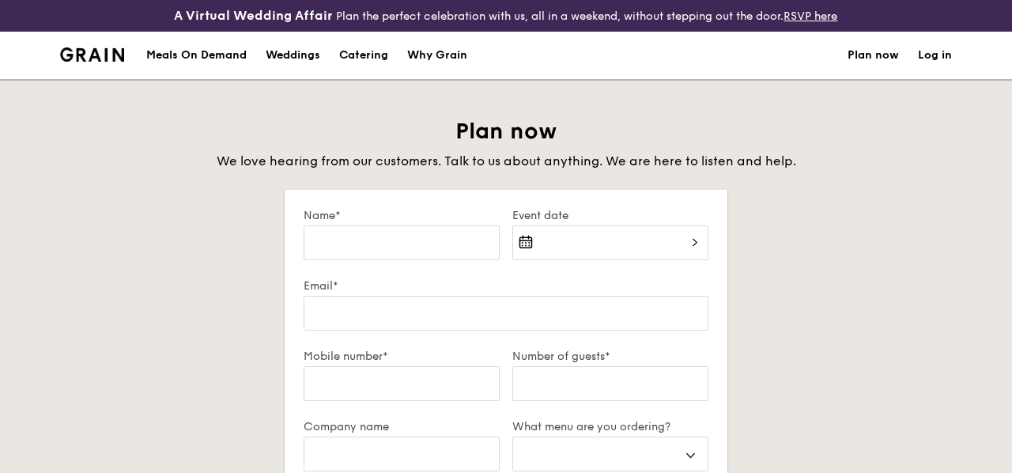
click at [335, 151] on div "Plan now We love hearing from our customers. Talk to us about anything. We are …" at bounding box center [506, 144] width 886 height 54
click at [335, 159] on span "We love hearing from our customers. Talk to us about anything. We are here to l…" at bounding box center [507, 160] width 580 height 15
